Goal: Task Accomplishment & Management: Manage account settings

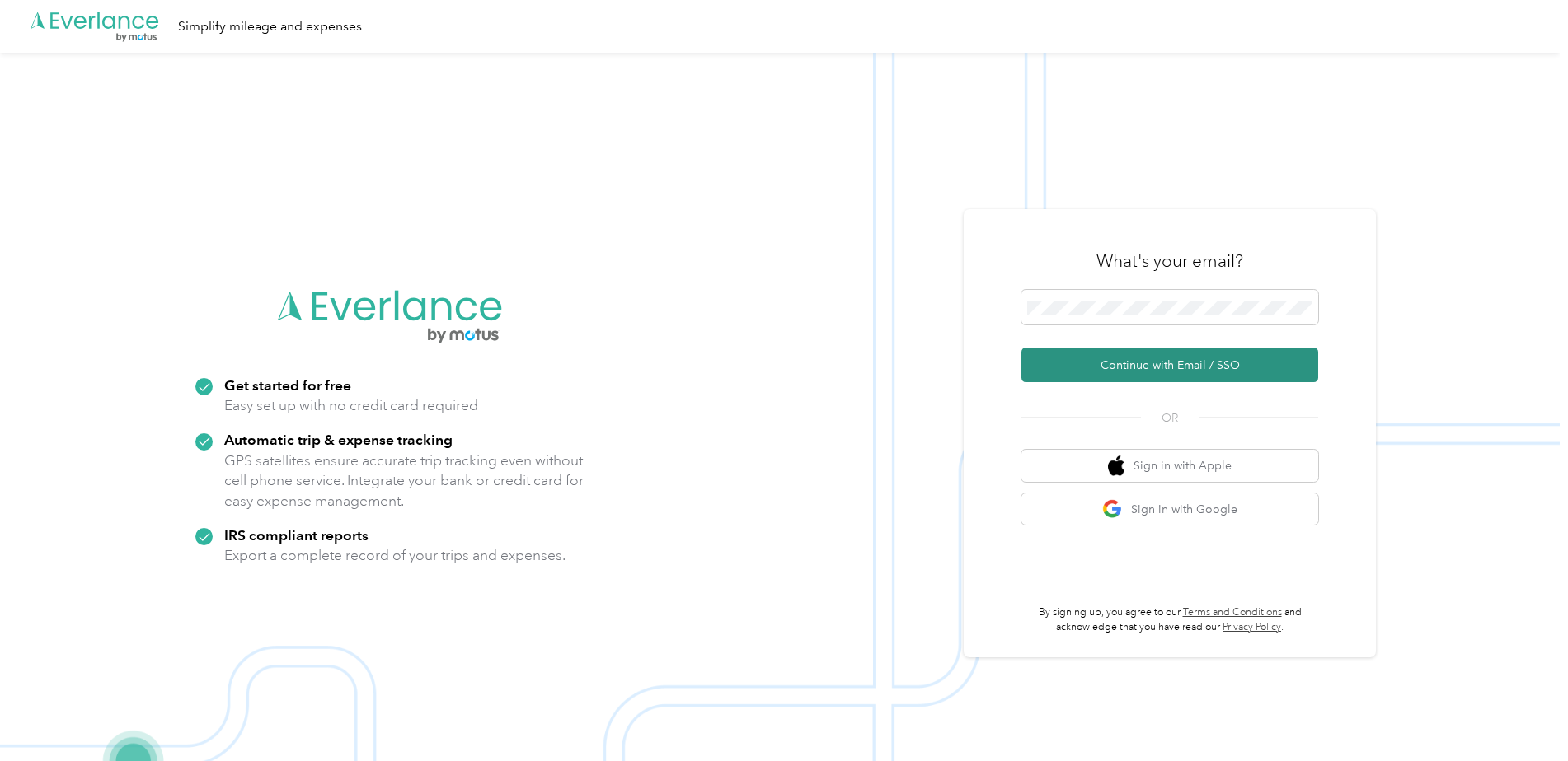
click at [1132, 368] on button "Continue with Email / SSO" at bounding box center [1169, 364] width 297 height 35
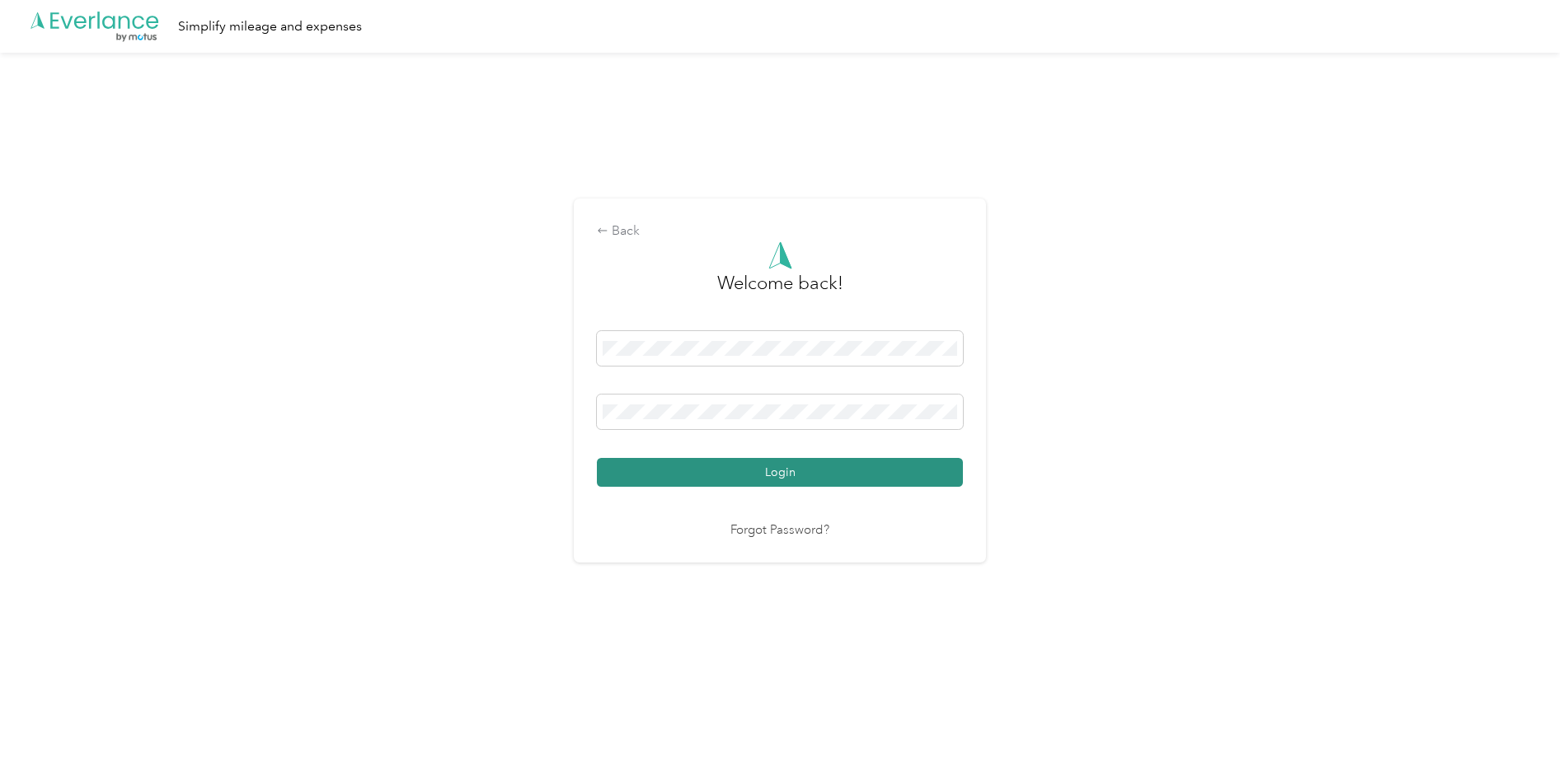
click at [800, 471] on button "Login" at bounding box center [779, 472] width 366 height 29
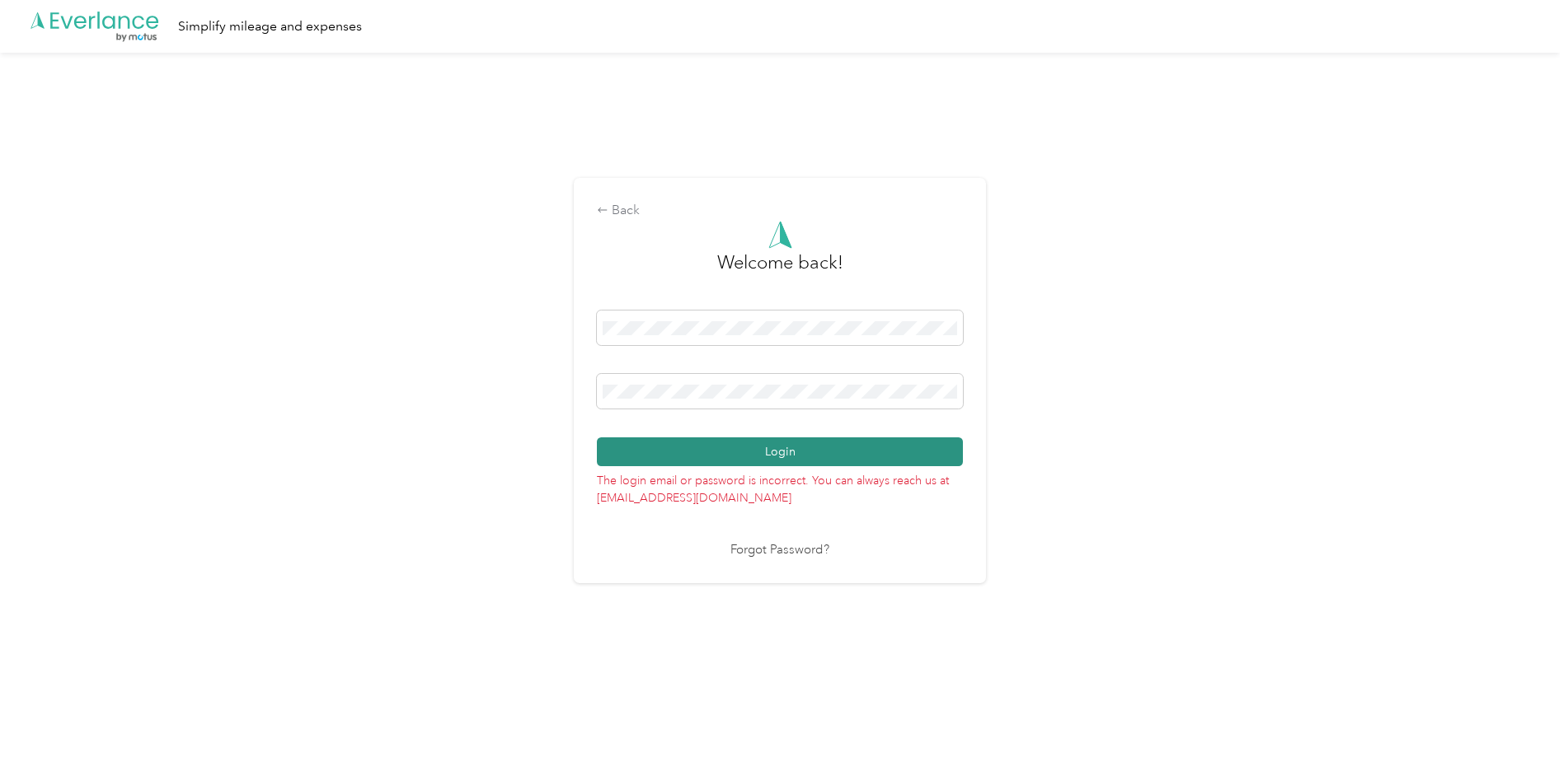
click at [869, 459] on button "Login" at bounding box center [779, 452] width 366 height 29
